Goal: Task Accomplishment & Management: Manage account settings

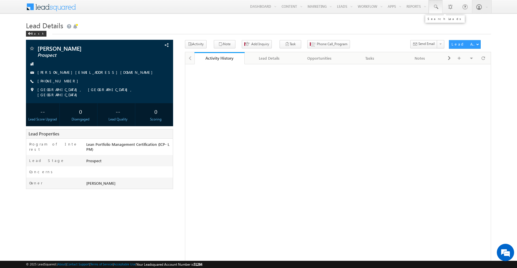
click at [438, 7] on span at bounding box center [435, 7] width 6 height 6
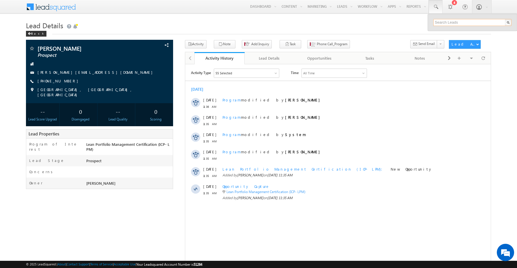
click at [445, 24] on input "text" at bounding box center [472, 22] width 78 height 7
paste input "8746574754"
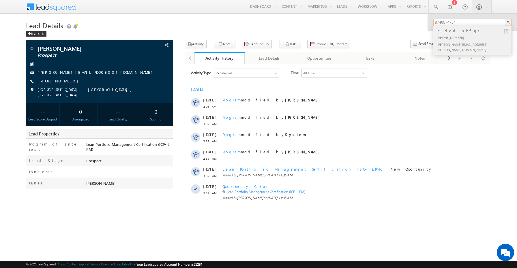
type input "8746574754"
click at [451, 31] on div "hjdgd shfgs" at bounding box center [474, 31] width 77 height 6
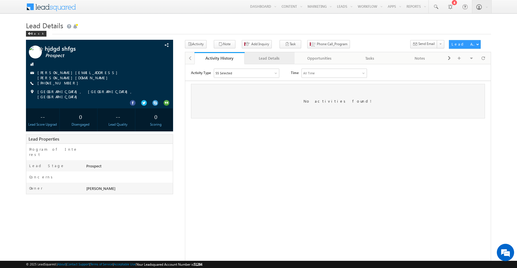
click at [276, 58] on div "Lead Details" at bounding box center [269, 58] width 40 height 7
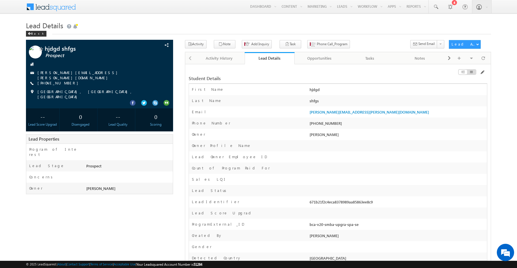
drag, startPoint x: 311, startPoint y: 225, endPoint x: 363, endPoint y: 223, distance: 51.6
click at [363, 223] on div "bca-v20-smba-upgra-spa-se" at bounding box center [397, 226] width 179 height 8
click at [317, 61] on div "Opportunities" at bounding box center [319, 58] width 40 height 7
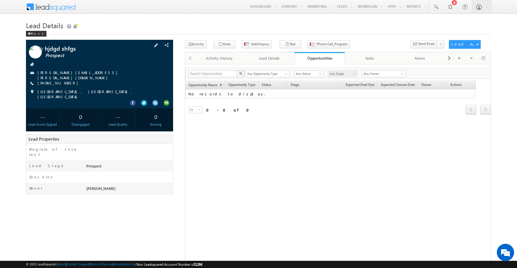
click at [90, 73] on link "sudheer.setty+sydf@upgrad.com" at bounding box center [78, 75] width 83 height 10
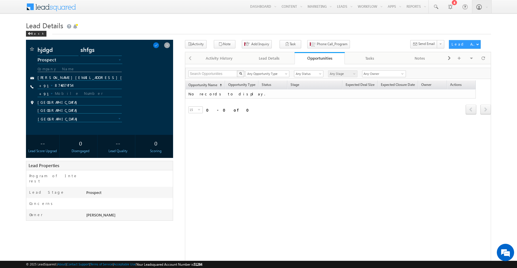
copy div "sudheer.setty+sydf@upgrad.com"
click at [99, 78] on input "sudheer.setty+sydf@upgrad.com" at bounding box center [79, 77] width 84 height 5
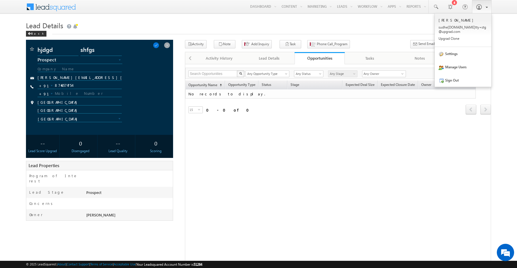
click at [481, 10] on link at bounding box center [482, 6] width 20 height 13
click at [450, 50] on link "Settings" at bounding box center [463, 53] width 57 height 13
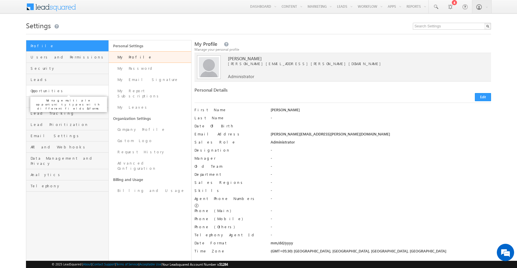
click at [56, 90] on span "Opportunities" at bounding box center [69, 90] width 76 height 5
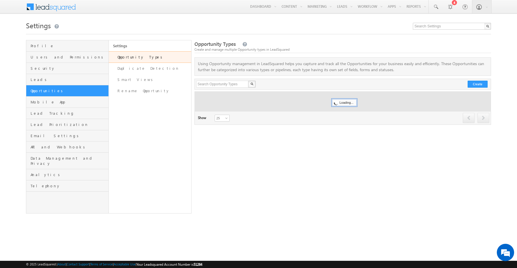
click at [151, 57] on link "Opportunity Types" at bounding box center [150, 57] width 82 height 12
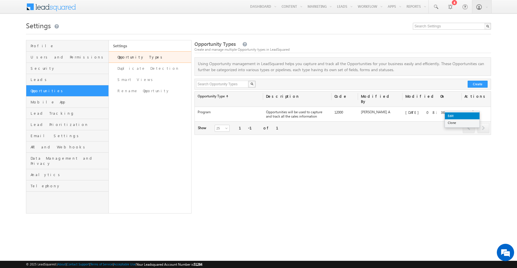
click at [459, 116] on link "Edit" at bounding box center [462, 115] width 35 height 7
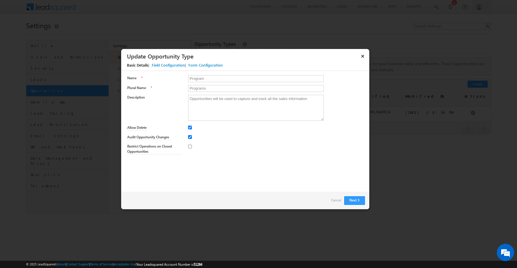
click at [168, 65] on div "Field Configuration" at bounding box center [168, 65] width 33 height 5
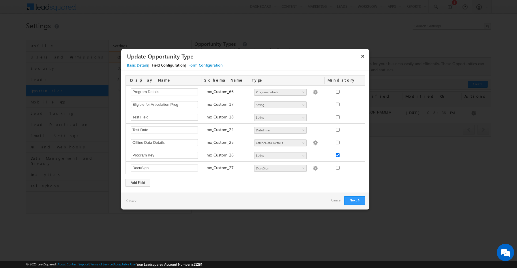
scroll to position [165, 0]
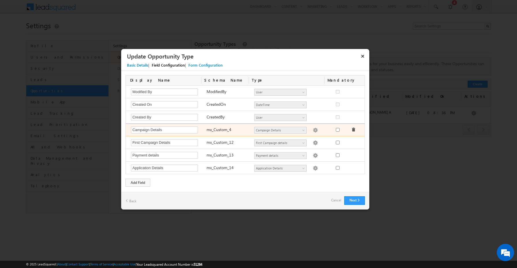
click at [313, 131] on img at bounding box center [315, 130] width 5 height 5
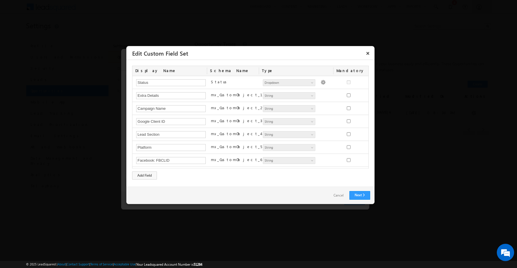
scroll to position [258, 0]
